Goal: Contribute content

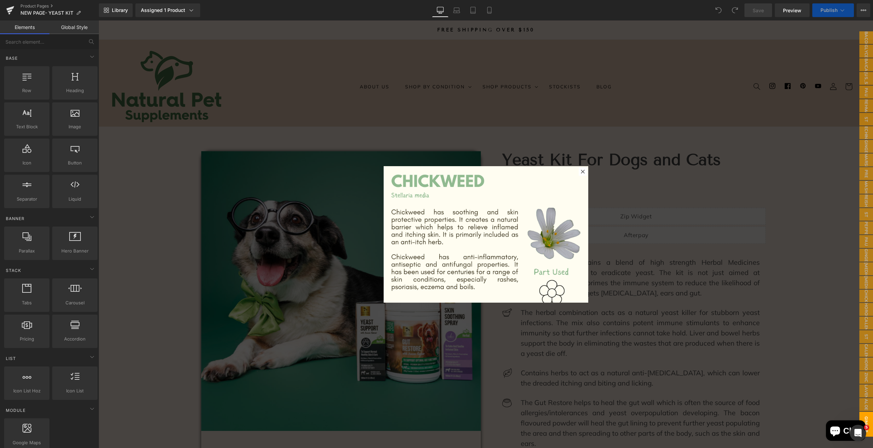
click at [362, 128] on div at bounding box center [486, 233] width 774 height 427
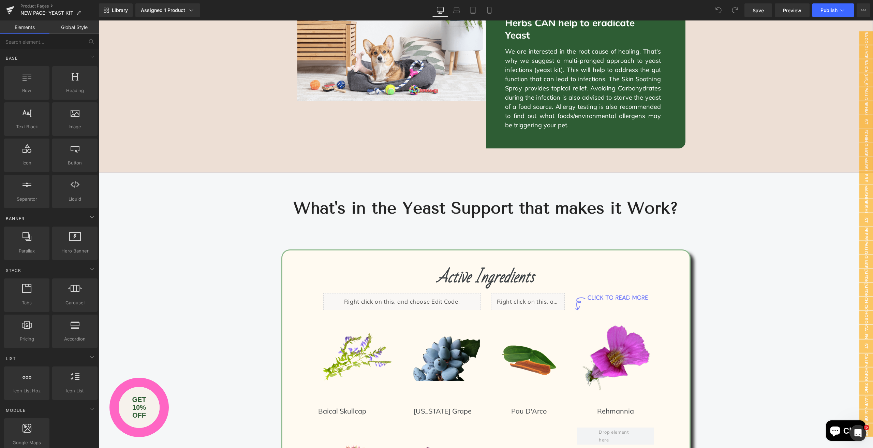
scroll to position [1364, 0]
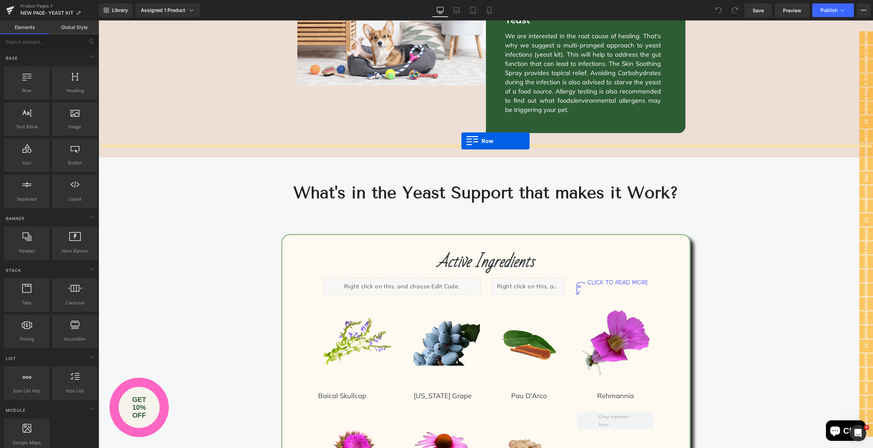
drag, startPoint x: 121, startPoint y: 107, endPoint x: 461, endPoint y: 141, distance: 342.3
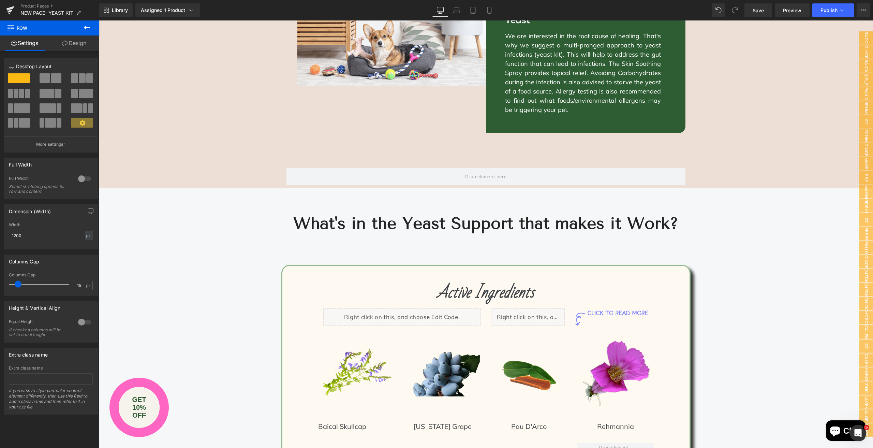
click at [87, 25] on icon at bounding box center [87, 28] width 8 height 8
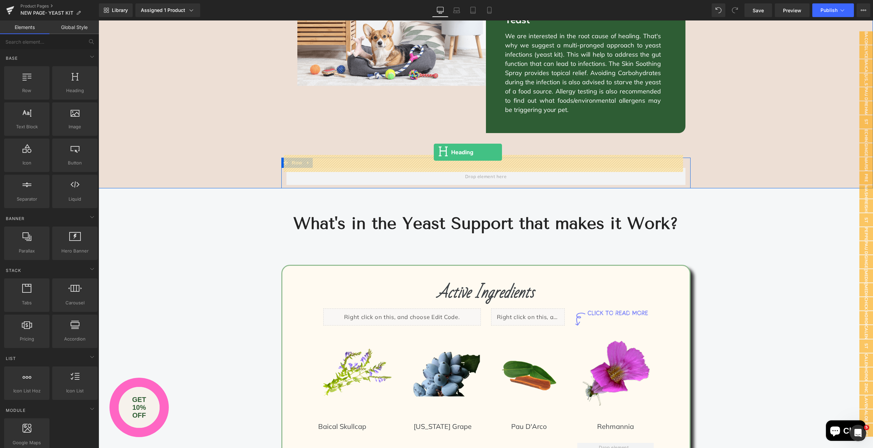
drag, startPoint x: 188, startPoint y: 114, endPoint x: 434, endPoint y: 152, distance: 248.9
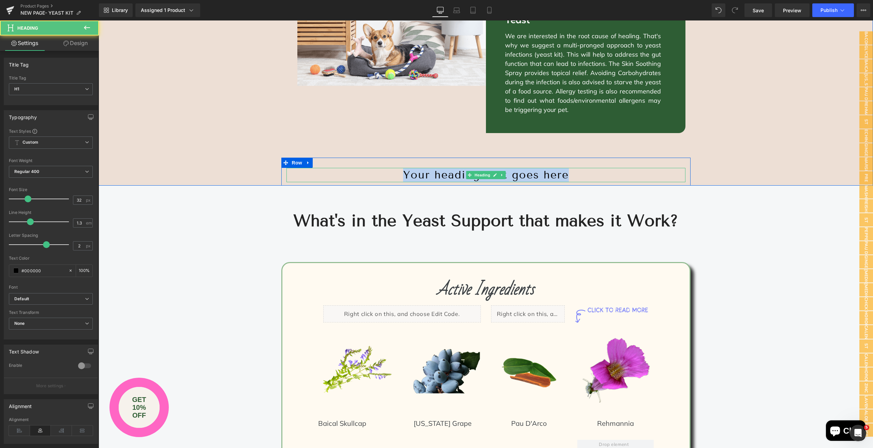
drag, startPoint x: 575, startPoint y: 161, endPoint x: 389, endPoint y: 160, distance: 185.8
click at [389, 168] on h1 "Your heading text goes here" at bounding box center [485, 175] width 399 height 14
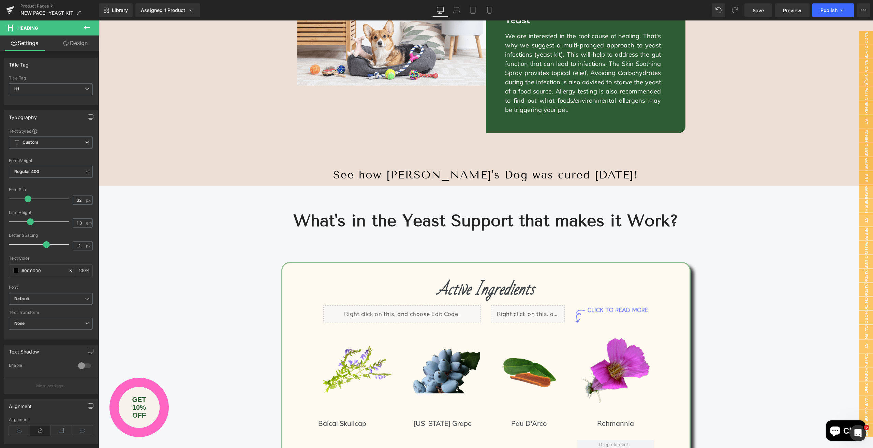
click at [85, 27] on icon at bounding box center [87, 28] width 6 height 4
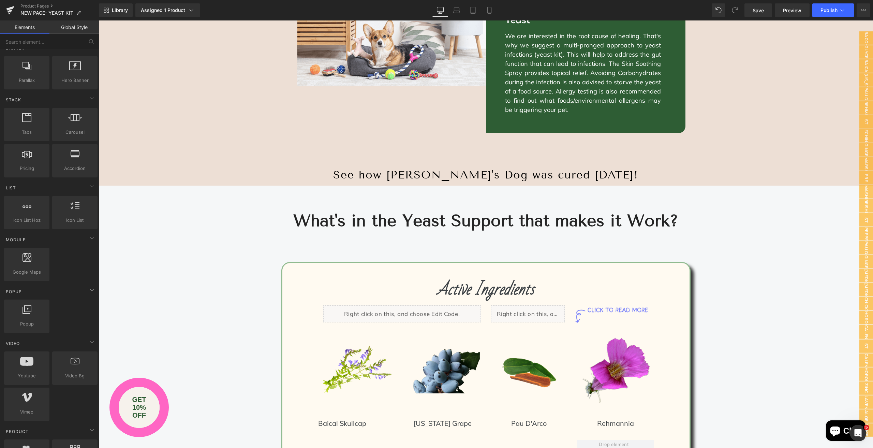
scroll to position [239, 0]
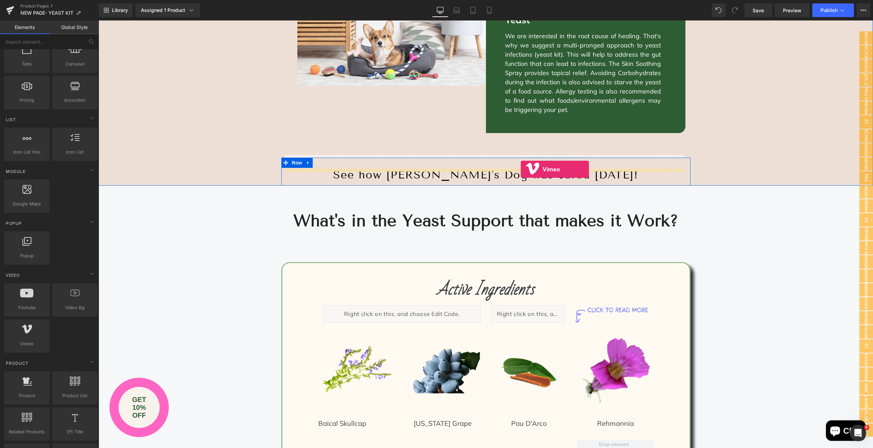
drag, startPoint x: 125, startPoint y: 362, endPoint x: 519, endPoint y: 169, distance: 439.1
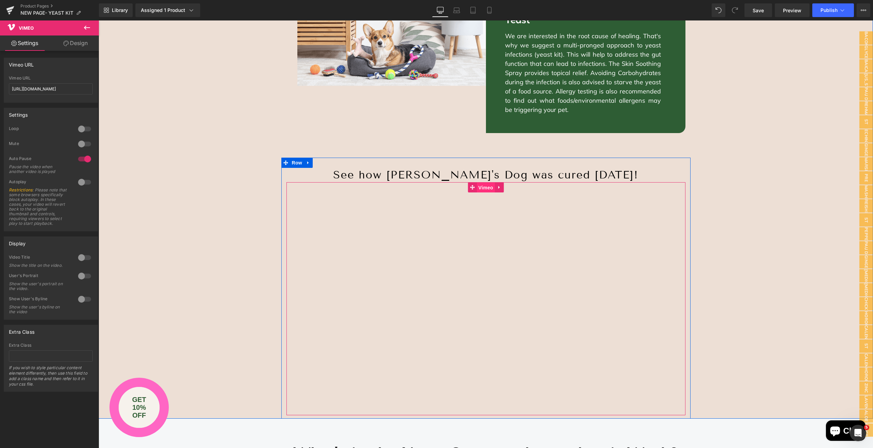
click at [484, 182] on span "Vimeo" at bounding box center [486, 187] width 18 height 10
click at [486, 182] on span "Vimeo" at bounding box center [486, 187] width 18 height 10
drag, startPoint x: 59, startPoint y: 87, endPoint x: 0, endPoint y: 68, distance: 62.3
click at [0, 68] on div "Vimeo URL https://vimeo.com/57600809 Vimeo URL https://vimeo.com/57600809" at bounding box center [51, 78] width 102 height 50
paste input "1124076789/158c90f69b"
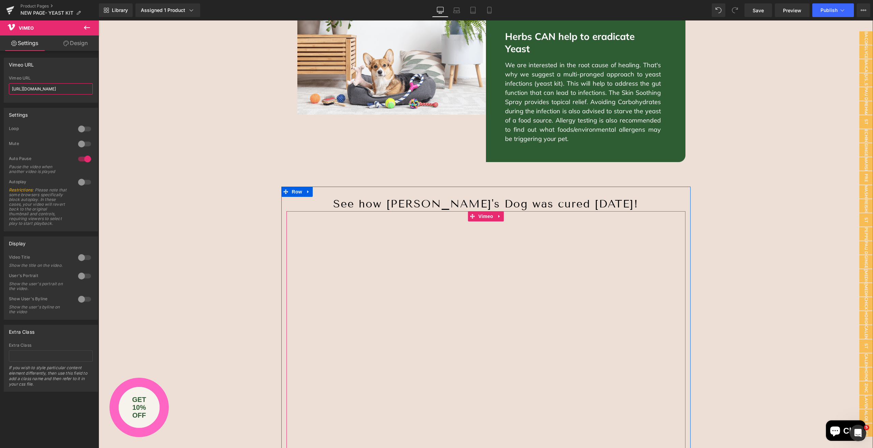
scroll to position [1228, 0]
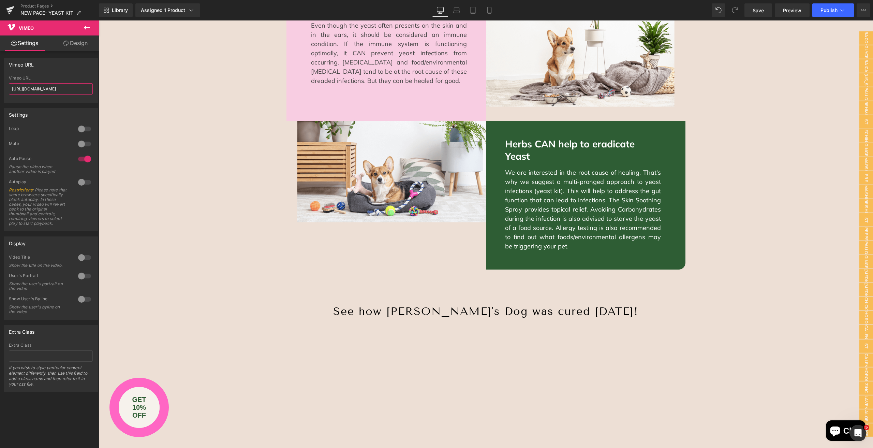
type input "https://vimeo.com/1124076789/158c90f69b"
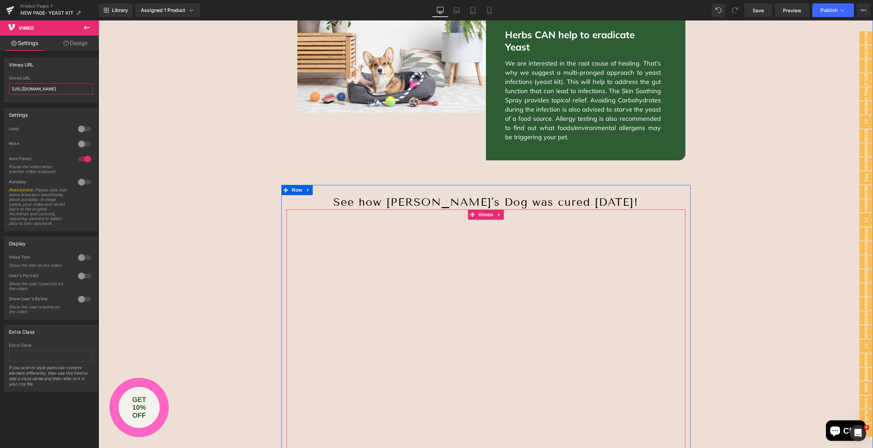
scroll to position [1330, 0]
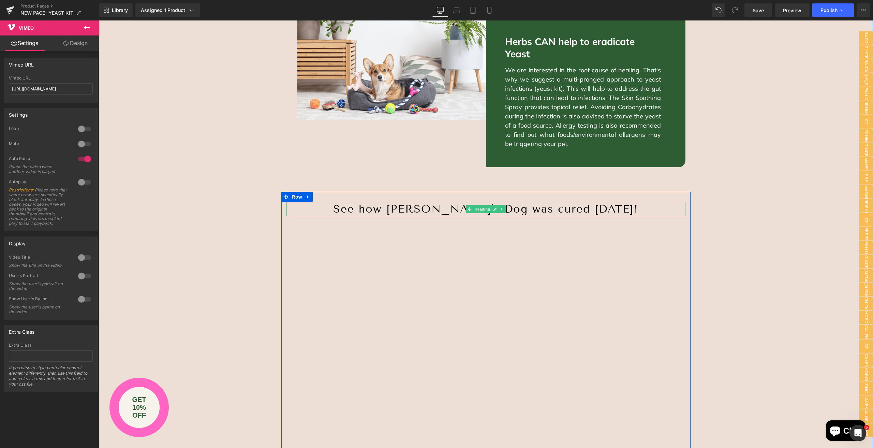
click at [327, 202] on h1 "See how Tottie's Dog was cured in 3 weeks!" at bounding box center [485, 209] width 399 height 14
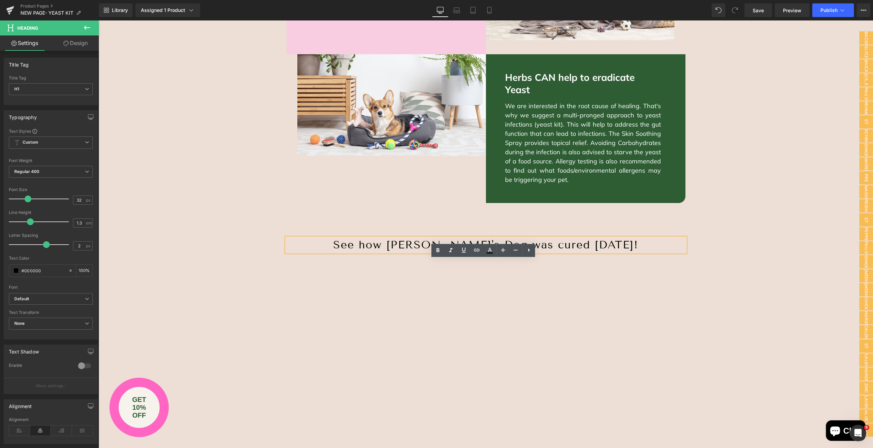
scroll to position [1296, 0]
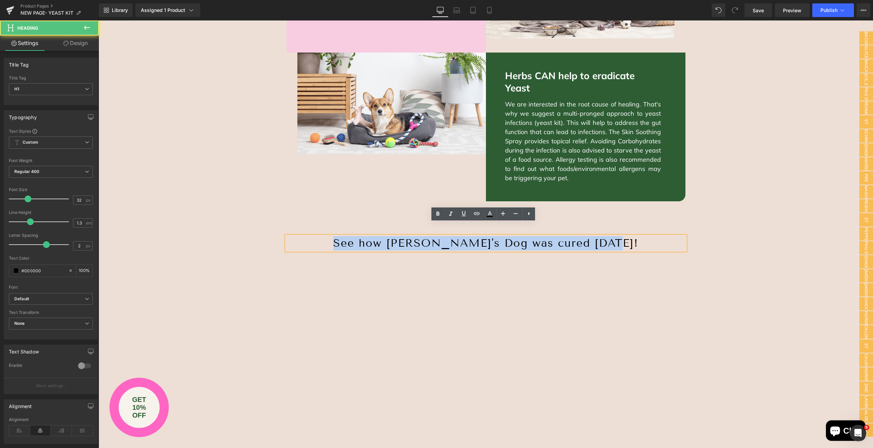
drag, startPoint x: 359, startPoint y: 229, endPoint x: 608, endPoint y: 229, distance: 249.3
click at [608, 236] on h1 "See how Tottie's Dog was cured in 3 weeks!" at bounding box center [485, 243] width 399 height 14
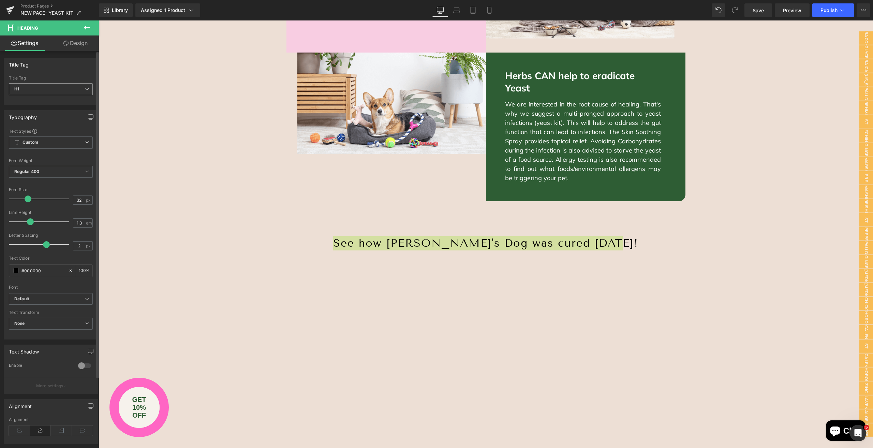
click at [56, 87] on span "H1" at bounding box center [51, 89] width 84 height 12
click at [42, 109] on li "H2" at bounding box center [51, 111] width 84 height 10
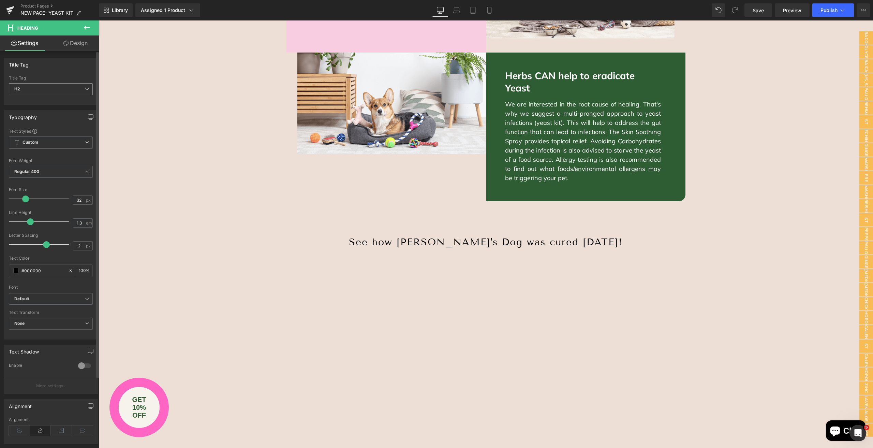
click at [49, 88] on span "H2" at bounding box center [51, 89] width 84 height 12
click at [46, 100] on li "H1" at bounding box center [51, 101] width 84 height 10
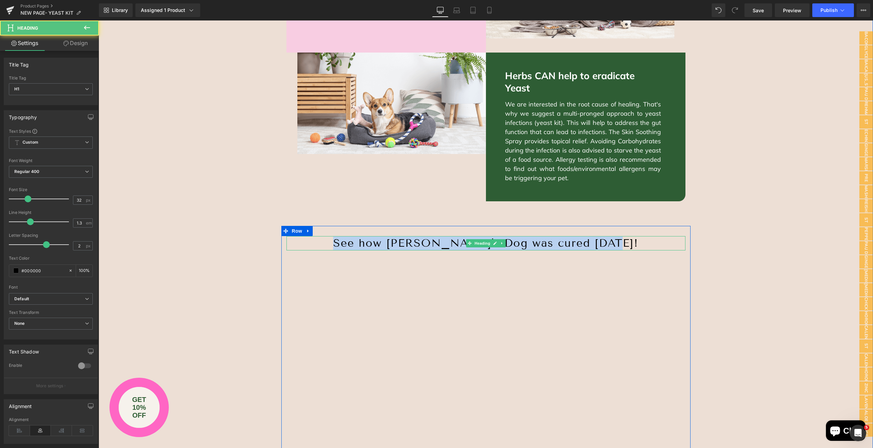
drag, startPoint x: 356, startPoint y: 229, endPoint x: 606, endPoint y: 226, distance: 249.3
click at [606, 236] on h1 "See how Tottie's Dog was cured in 3 weeks!" at bounding box center [485, 243] width 399 height 14
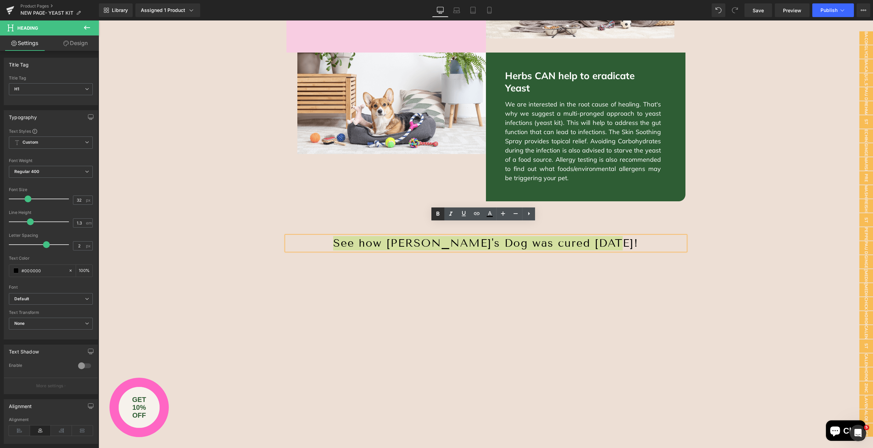
click at [438, 213] on icon at bounding box center [438, 214] width 8 height 8
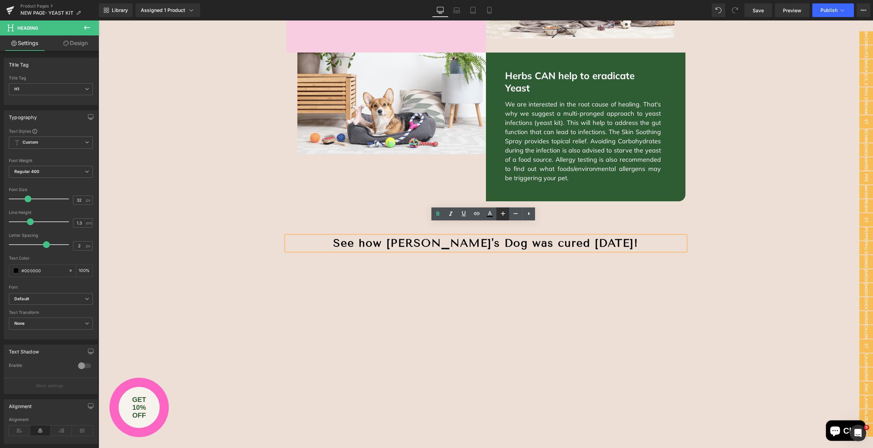
click at [502, 214] on icon at bounding box center [503, 213] width 8 height 8
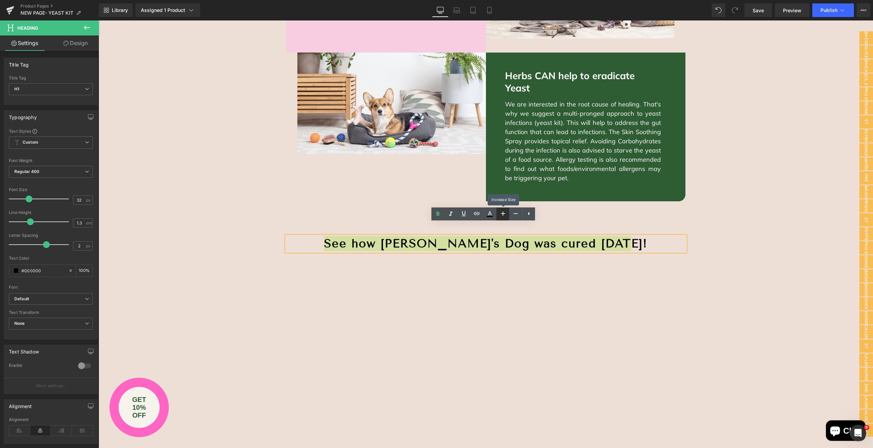
click at [502, 214] on icon at bounding box center [503, 213] width 8 height 8
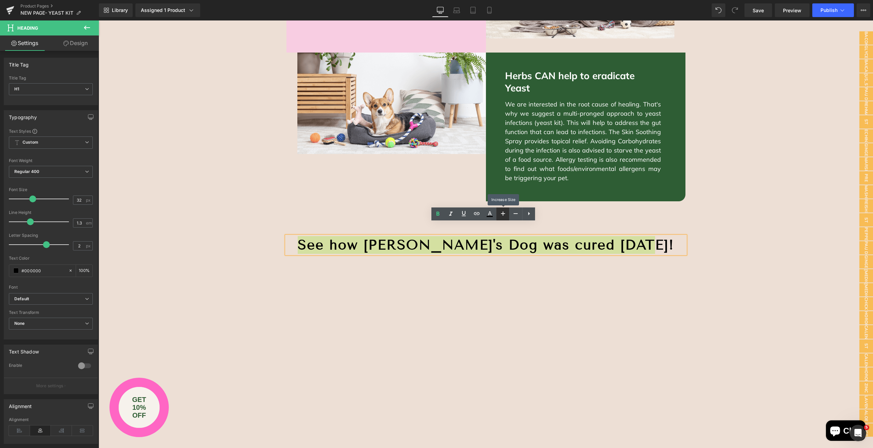
click at [502, 214] on icon at bounding box center [503, 213] width 8 height 8
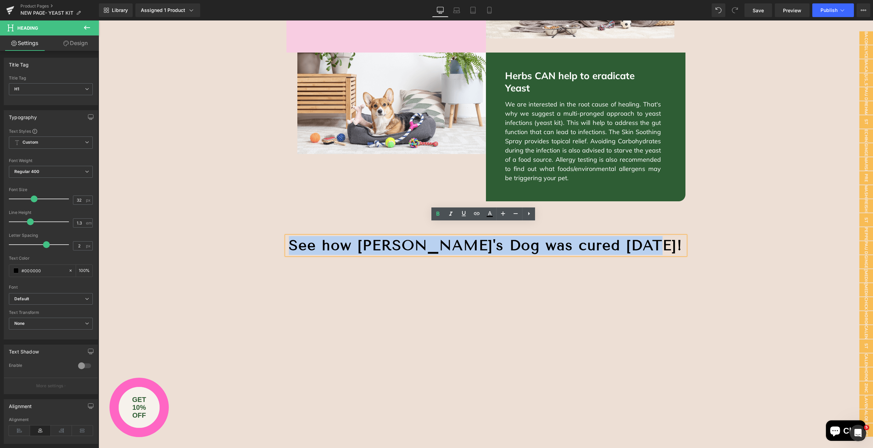
click at [754, 220] on div "Yeast Infections are NOT a skin condition, they are an immune condition! Text B…" at bounding box center [486, 341] width 774 height 956
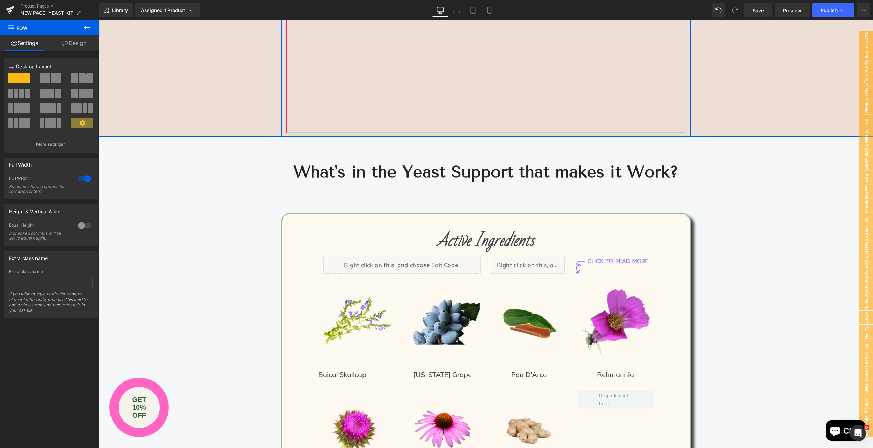
scroll to position [1773, 0]
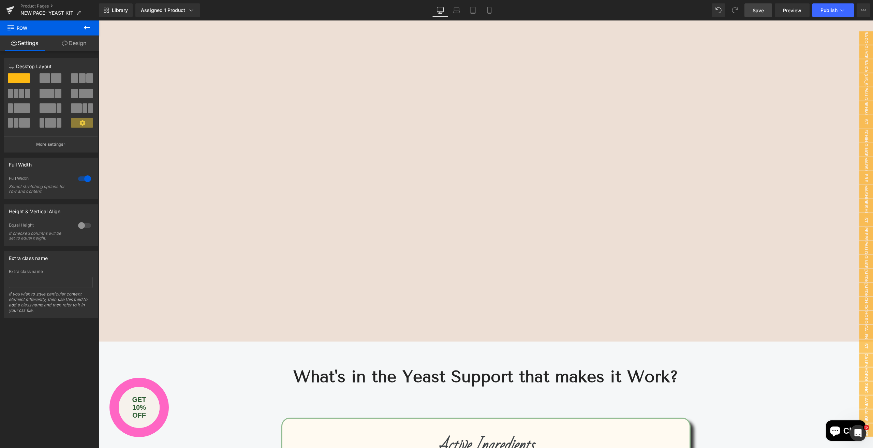
click at [758, 10] on span "Save" at bounding box center [758, 10] width 11 height 7
click at [485, 12] on icon at bounding box center [481, 10] width 7 height 7
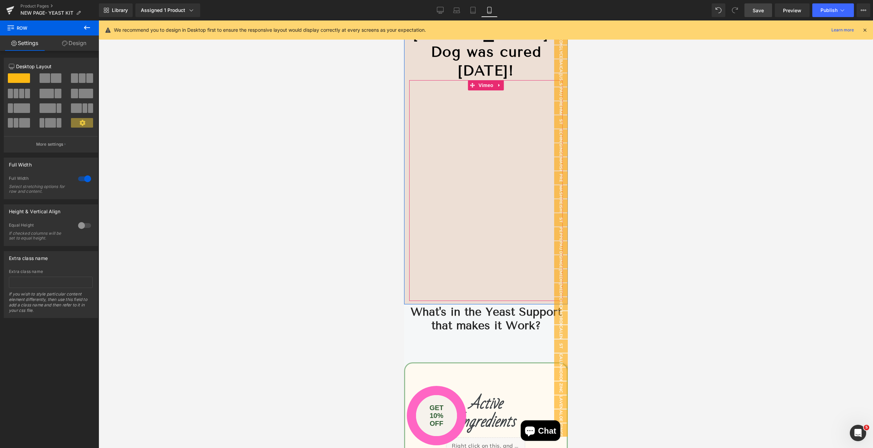
scroll to position [2046, 0]
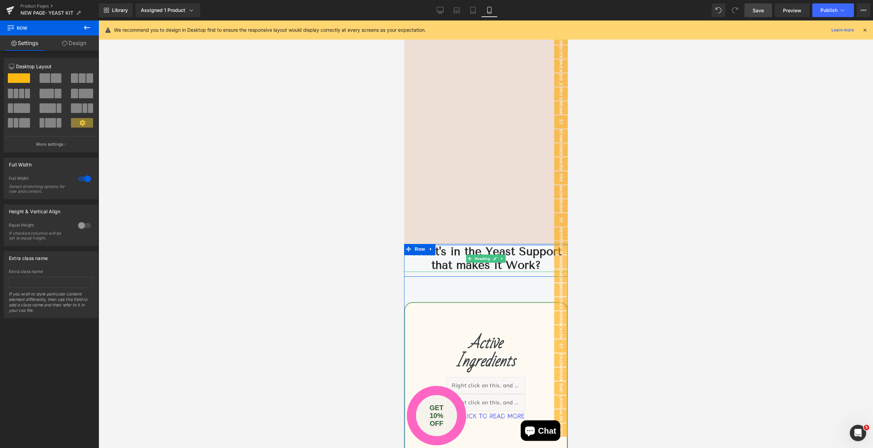
click at [443, 263] on h2 "What's in the Yeast Support that makes it Work?" at bounding box center [486, 258] width 164 height 27
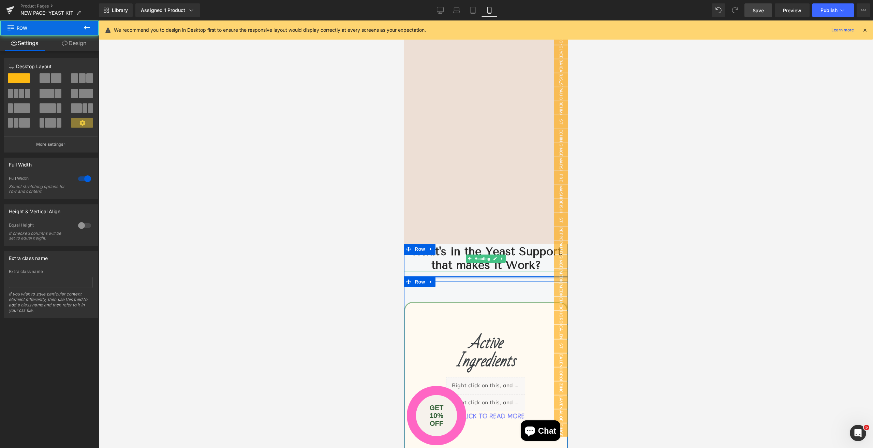
drag, startPoint x: 436, startPoint y: 276, endPoint x: 439, endPoint y: 266, distance: 10.0
click at [439, 266] on div "What's in the Yeast Support that makes it Work? Heading Text Block Row Text Blo…" at bounding box center [486, 263] width 164 height 36
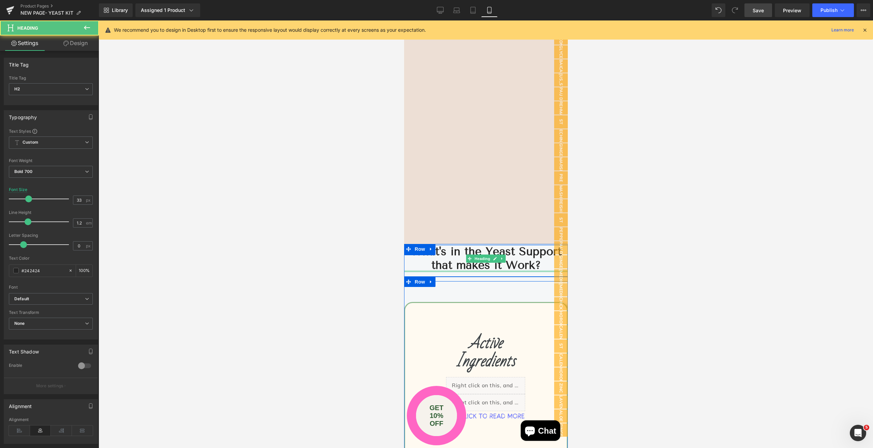
click at [430, 270] on div at bounding box center [486, 271] width 164 height 2
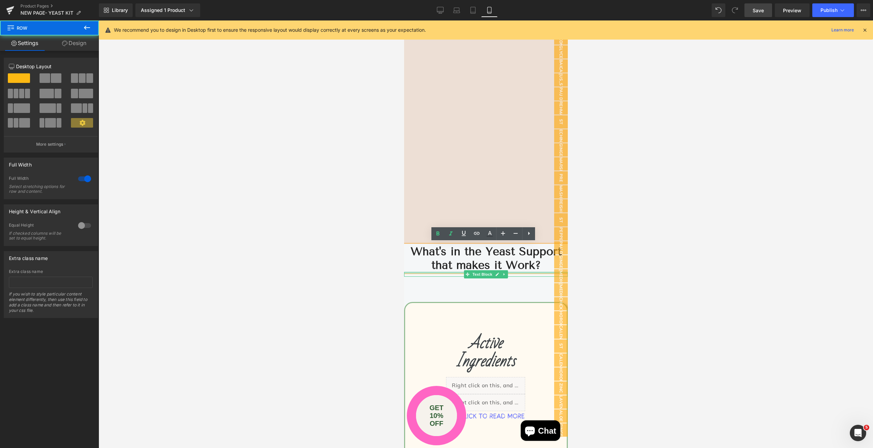
drag, startPoint x: 447, startPoint y: 277, endPoint x: 448, endPoint y: 270, distance: 7.4
click at [448, 270] on div "What's in the Yeast Support that makes it Work? Heading Text Block Row Text Blo…" at bounding box center [486, 263] width 164 height 36
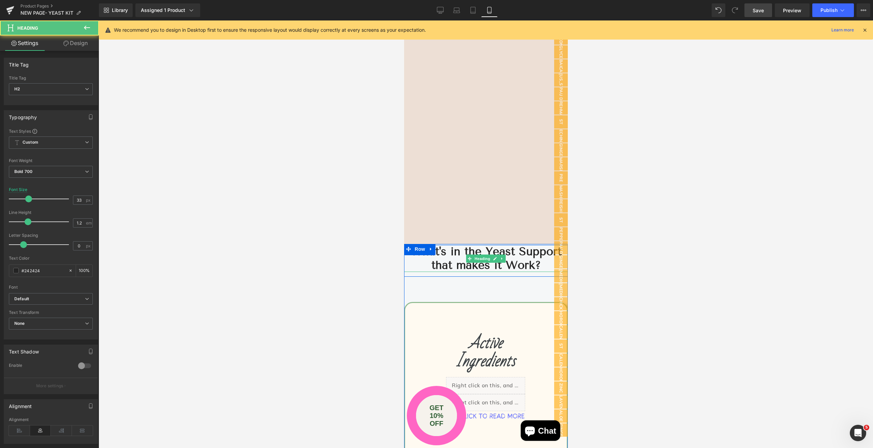
drag, startPoint x: 417, startPoint y: 265, endPoint x: 417, endPoint y: 260, distance: 4.4
click at [417, 260] on h2 "What's in the Yeast Support that makes it Work?" at bounding box center [486, 258] width 164 height 27
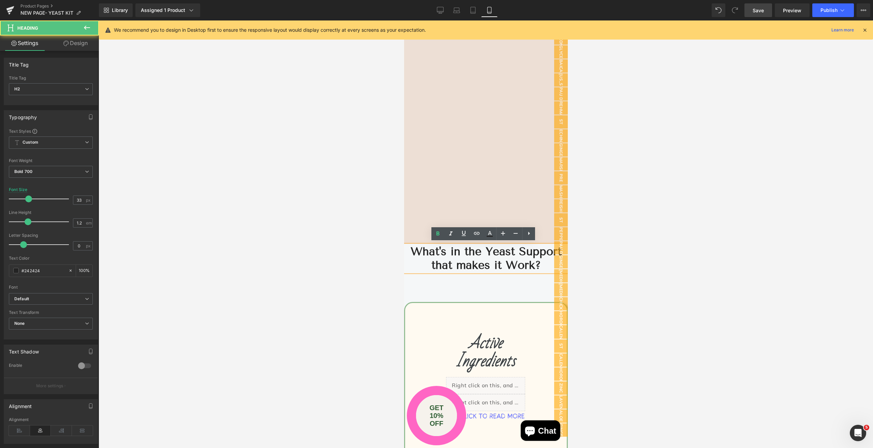
click at [409, 250] on h2 "What's in the Yeast Support that makes it Work?" at bounding box center [486, 258] width 164 height 27
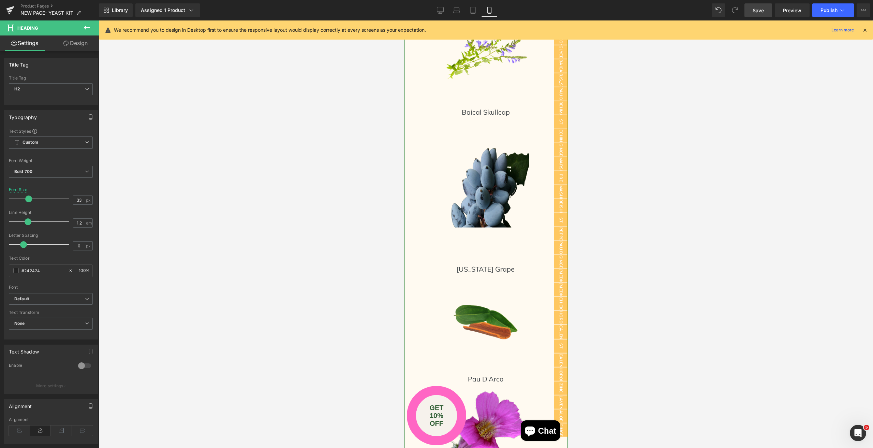
scroll to position [2537, 0]
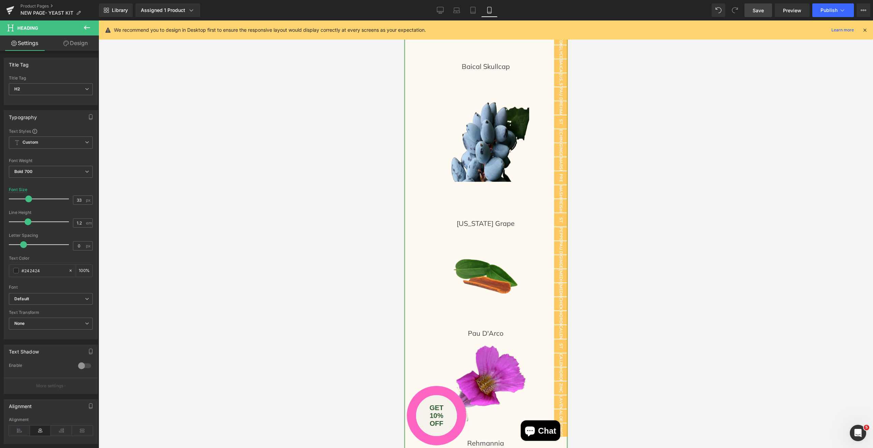
click at [758, 10] on span "Save" at bounding box center [758, 10] width 11 height 7
click at [431, 9] on div "Library Assigned 1 Product Product Preview Yeast Kit For Dogs and Cats Manage a…" at bounding box center [486, 10] width 774 height 14
click at [442, 10] on icon at bounding box center [440, 10] width 7 height 7
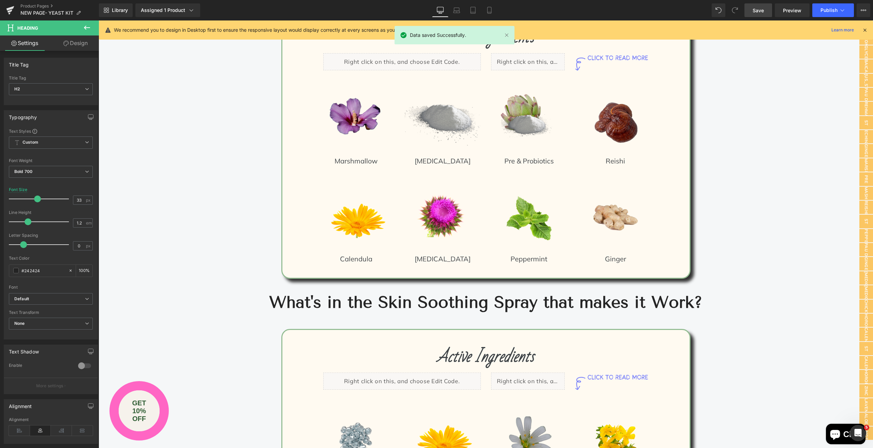
scroll to position [1962, 0]
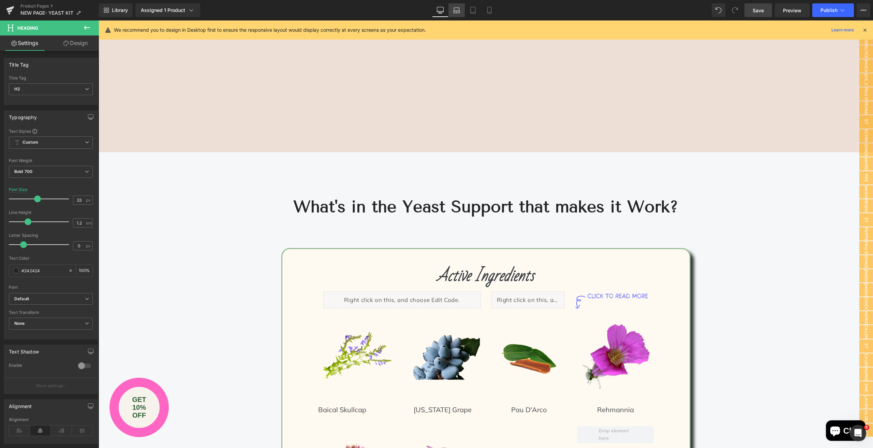
click at [459, 11] on icon at bounding box center [456, 10] width 7 height 7
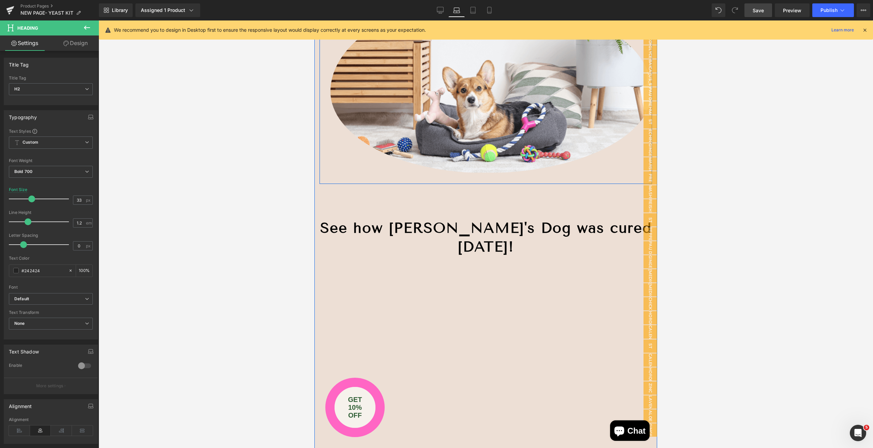
scroll to position [1674, 0]
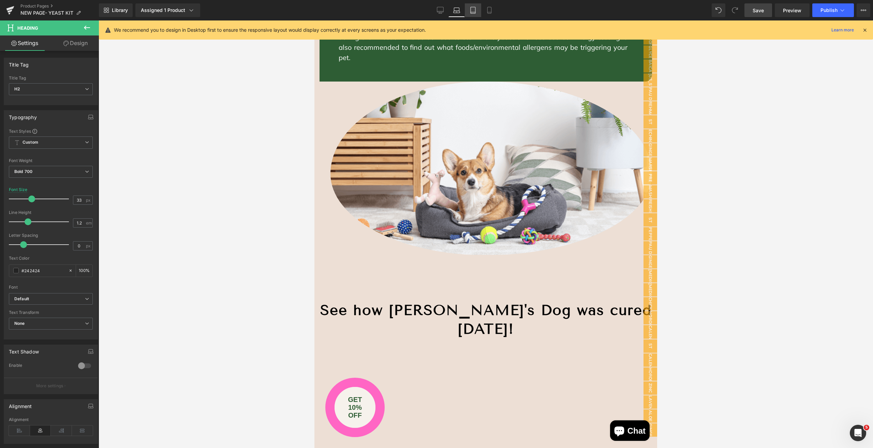
click at [472, 12] on icon at bounding box center [473, 10] width 7 height 7
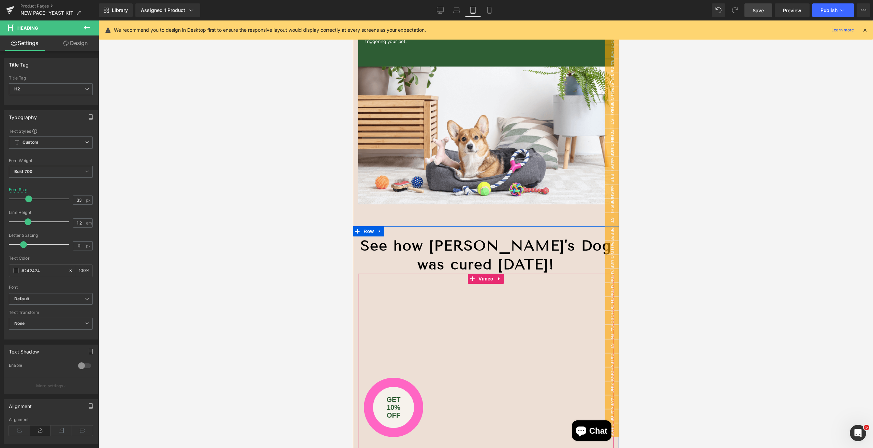
scroll to position [1513, 0]
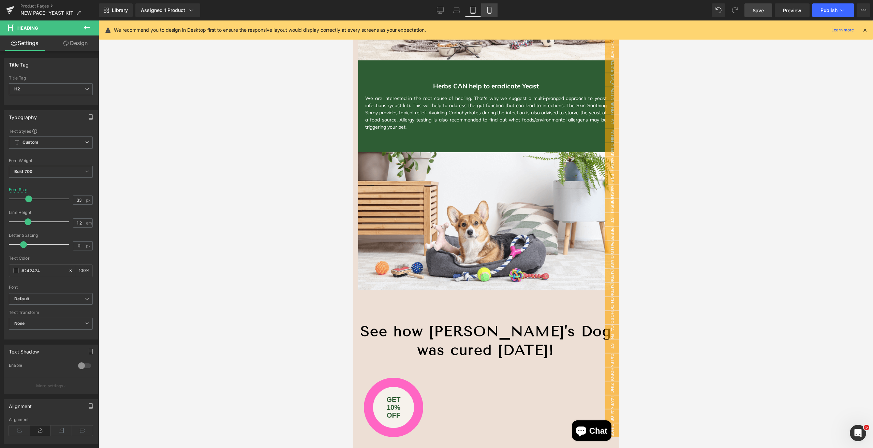
click at [491, 10] on icon at bounding box center [489, 10] width 7 height 7
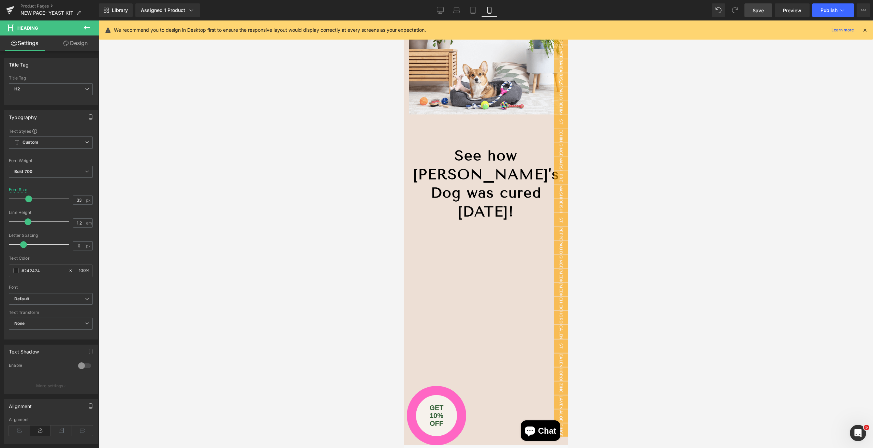
scroll to position [1934, 0]
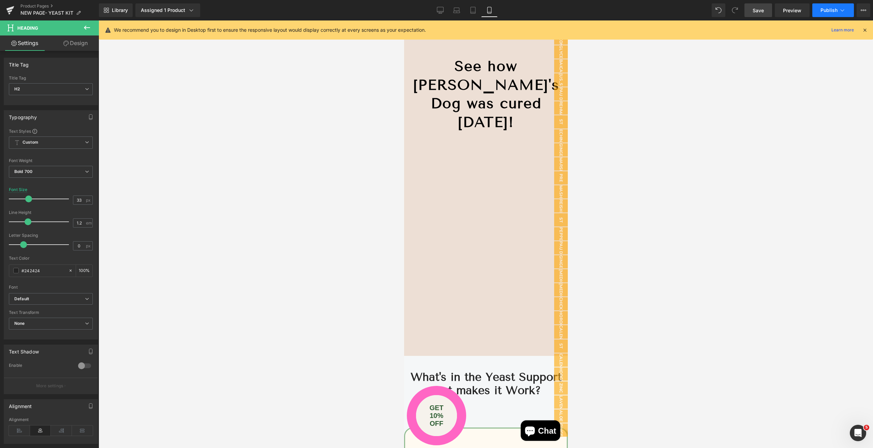
click at [826, 10] on span "Publish" at bounding box center [828, 10] width 17 height 5
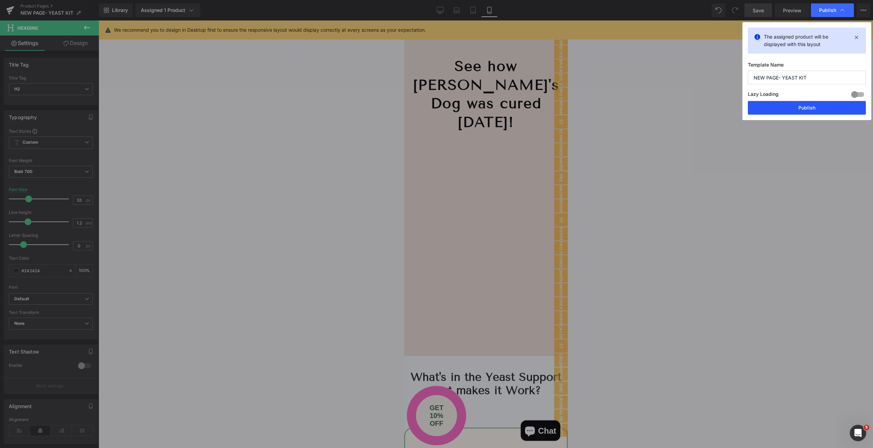
click at [797, 107] on button "Publish" at bounding box center [807, 108] width 118 height 14
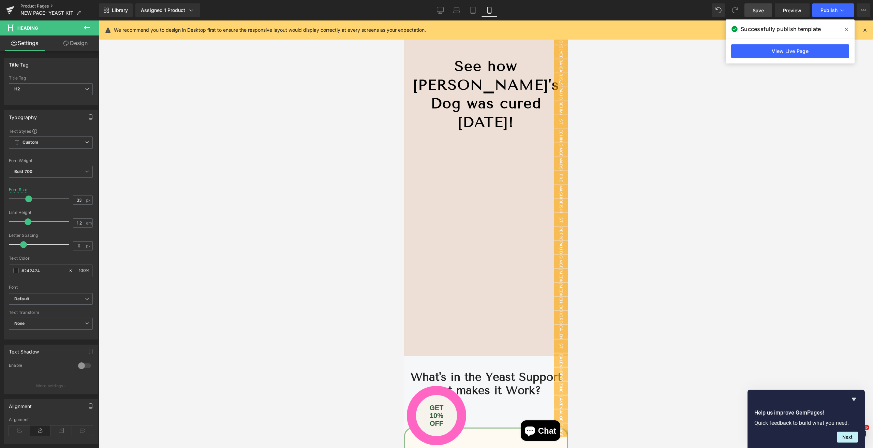
click at [26, 6] on link "Product Pages" at bounding box center [59, 5] width 78 height 5
